Goal: Information Seeking & Learning: Learn about a topic

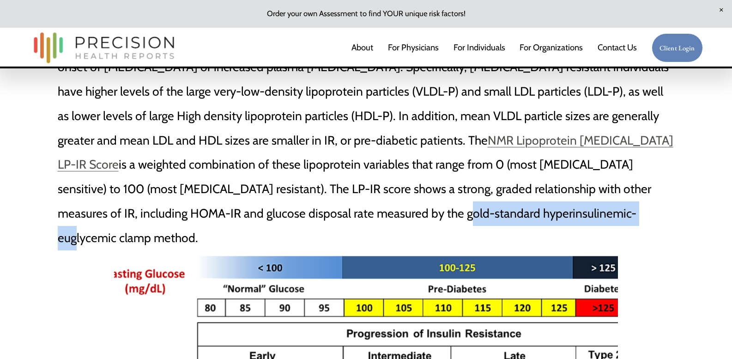
drag, startPoint x: 333, startPoint y: 168, endPoint x: 516, endPoint y: 169, distance: 183.5
click at [516, 169] on p "Another option is to measure alterations in lipid and lipoprotein metabolism th…" at bounding box center [366, 140] width 617 height 220
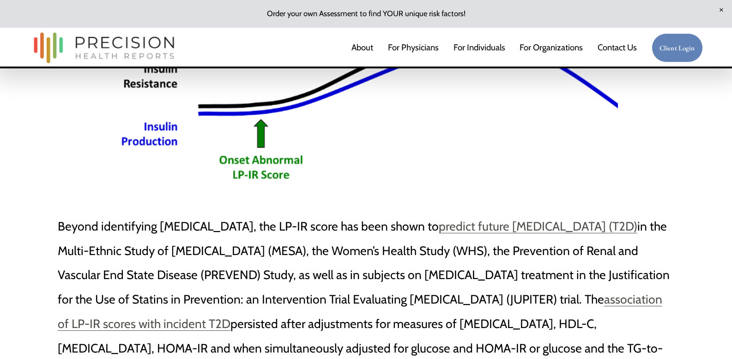
scroll to position [1112, 0]
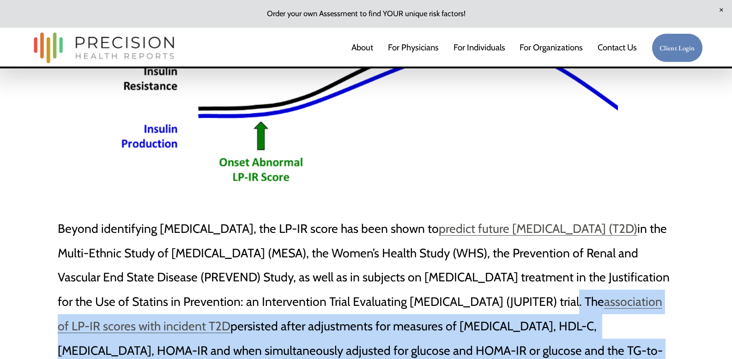
drag, startPoint x: 519, startPoint y: 287, endPoint x: 479, endPoint y: 235, distance: 65.9
click at [479, 235] on p "Beyond identifying insulin resistance, the LP-IR score has been shown to predic…" at bounding box center [366, 339] width 617 height 244
click at [473, 214] on div at bounding box center [473, 214] width 0 height 0
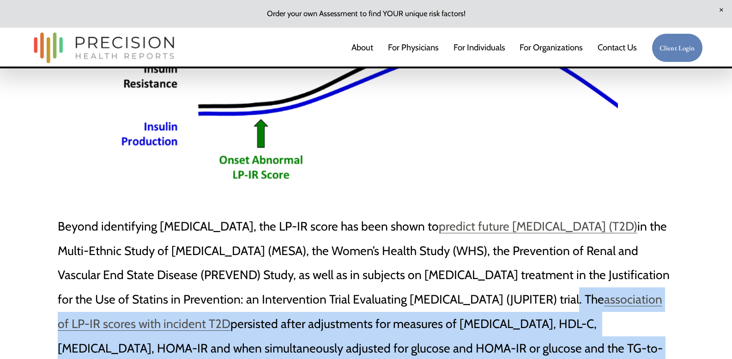
scroll to position [1117, 0]
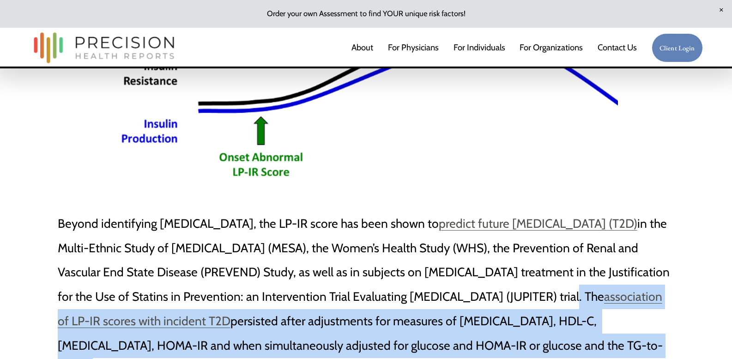
click at [420, 263] on p "Beyond identifying insulin resistance, the LP-IR score has been shown to predic…" at bounding box center [366, 334] width 617 height 244
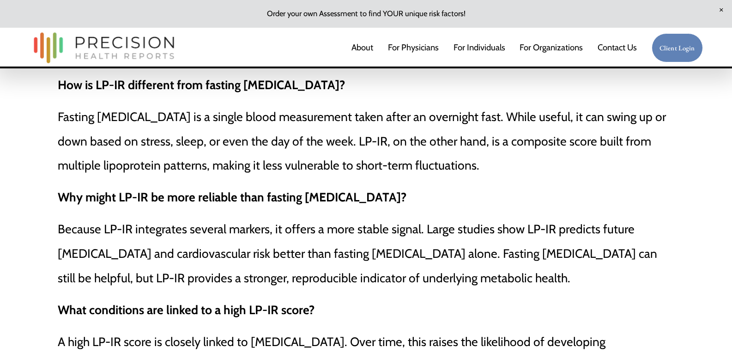
scroll to position [2095, 0]
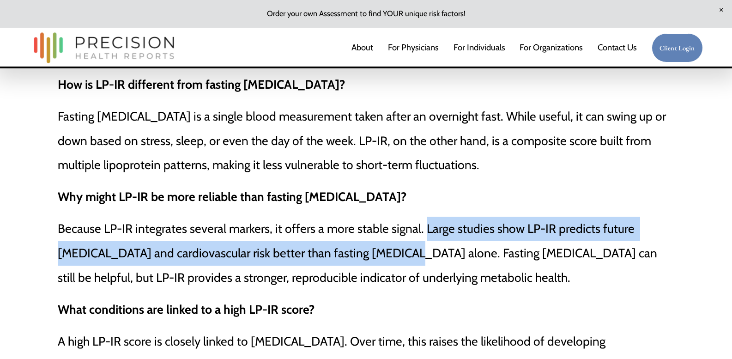
drag, startPoint x: 388, startPoint y: 194, endPoint x: 423, endPoint y: 168, distance: 43.3
click at [423, 217] on p "Because LP-IR integrates several markers, it offers a more stable signal. Large…" at bounding box center [366, 253] width 617 height 73
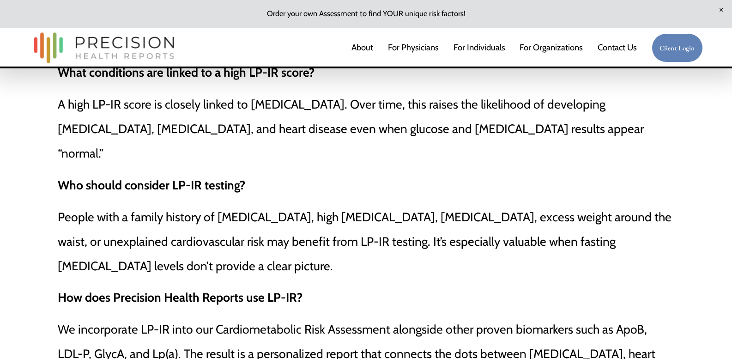
scroll to position [2339, 0]
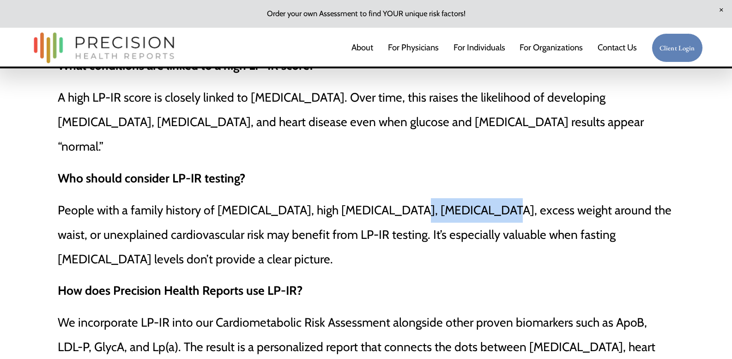
drag, startPoint x: 381, startPoint y: 123, endPoint x: 463, endPoint y: 128, distance: 81.5
click at [463, 198] on p "People with a family history of diabetes, high triglycerides, low HDL cholester…" at bounding box center [366, 234] width 617 height 73
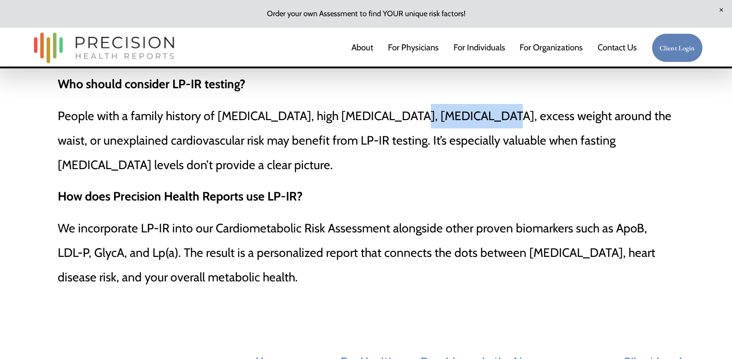
scroll to position [2429, 0]
